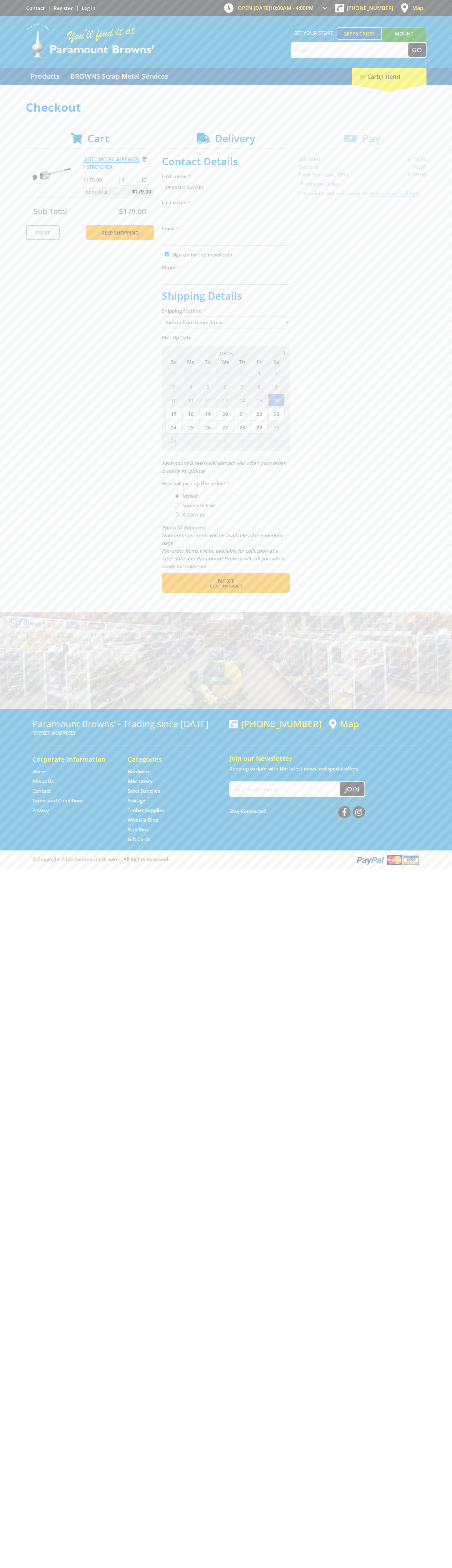
type input "[PERSON_NAME]"
type input "[EMAIL_ADDRESS][DOMAIN_NAME]"
type input "0293744000"
click at [226, 581] on span "Next" at bounding box center [225, 581] width 16 height 8
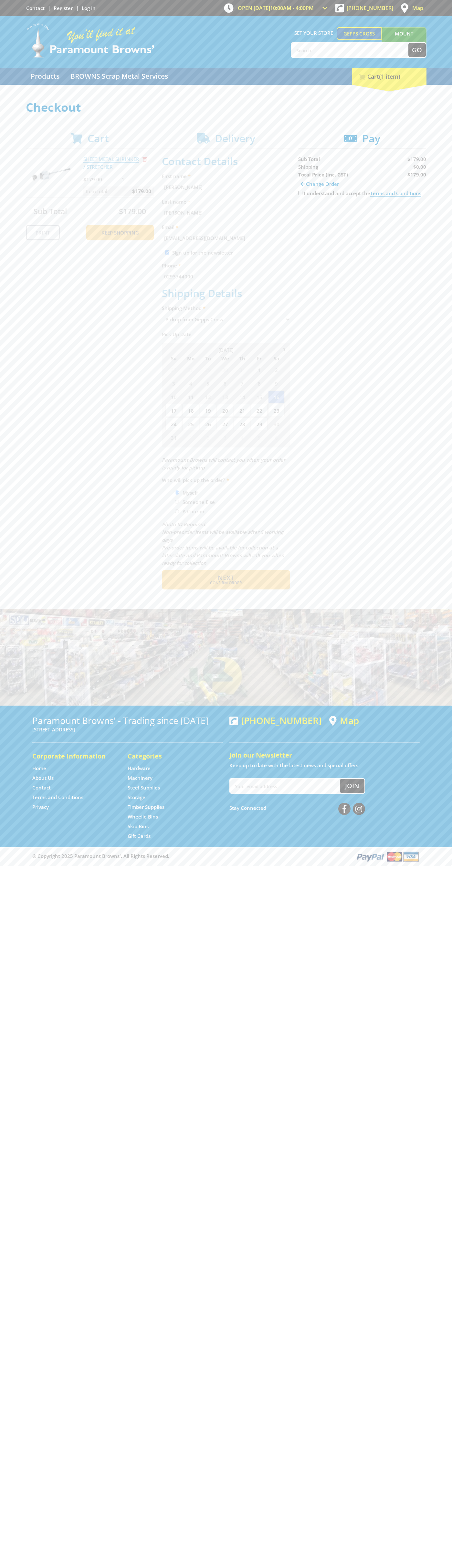
click at [300, 193] on input "I understand and accept the Terms and Conditions" at bounding box center [300, 192] width 4 height 4
checkbox input "true"
click at [317, 213] on span "Credit Card" at bounding box center [311, 213] width 28 height 7
click at [362, 213] on img at bounding box center [357, 213] width 14 height 8
type input "[CREDIT_CARD_NUMBER]"
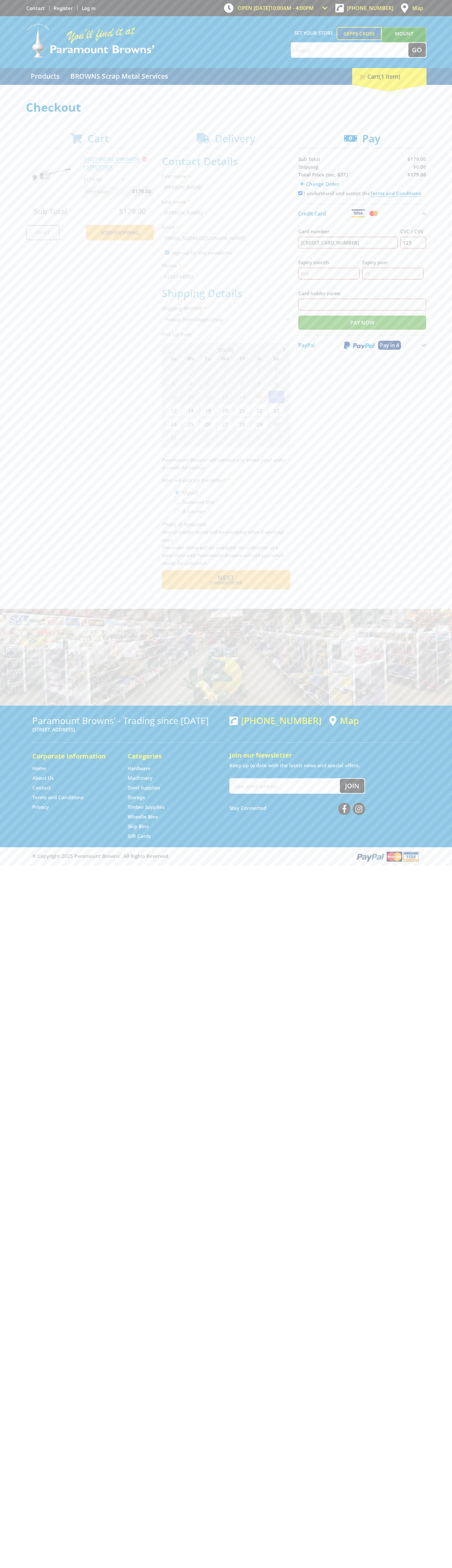
type input "123"
type input "[PERSON_NAME]"
